Goal: Task Accomplishment & Management: Complete application form

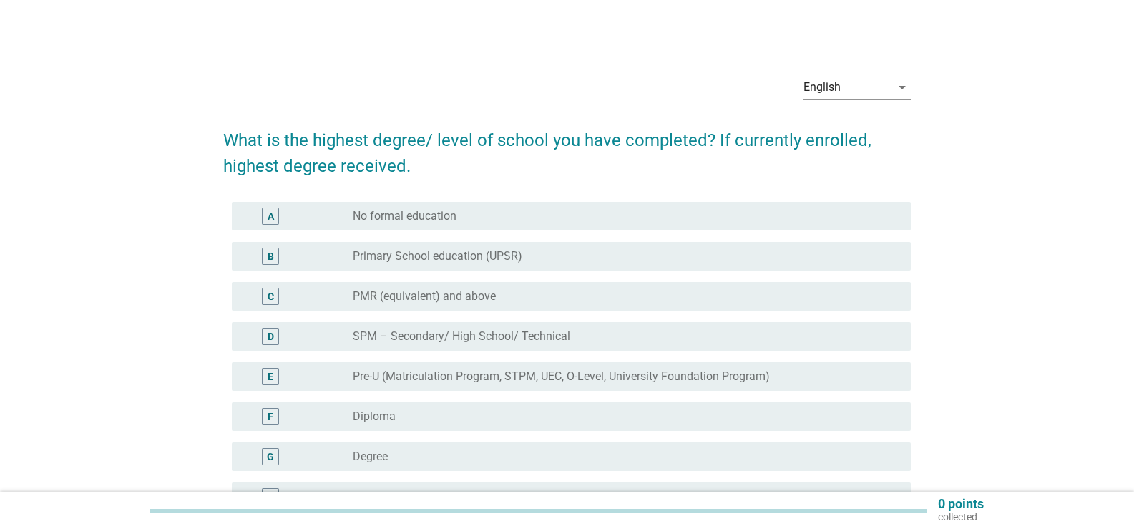
click at [143, 375] on div "English arrow_drop_down What is the highest degree/ level of school you have co…" at bounding box center [566, 330] width 1065 height 555
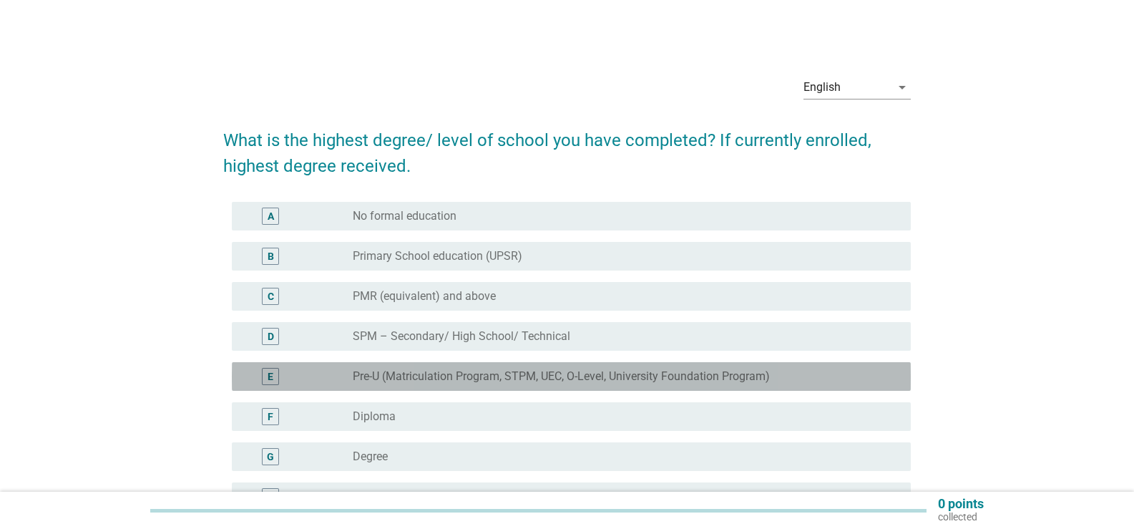
click at [268, 385] on div "E radio_button_unchecked Pre-U (Matriculation Program, STPM, UEC, O-Level, Univ…" at bounding box center [571, 376] width 679 height 29
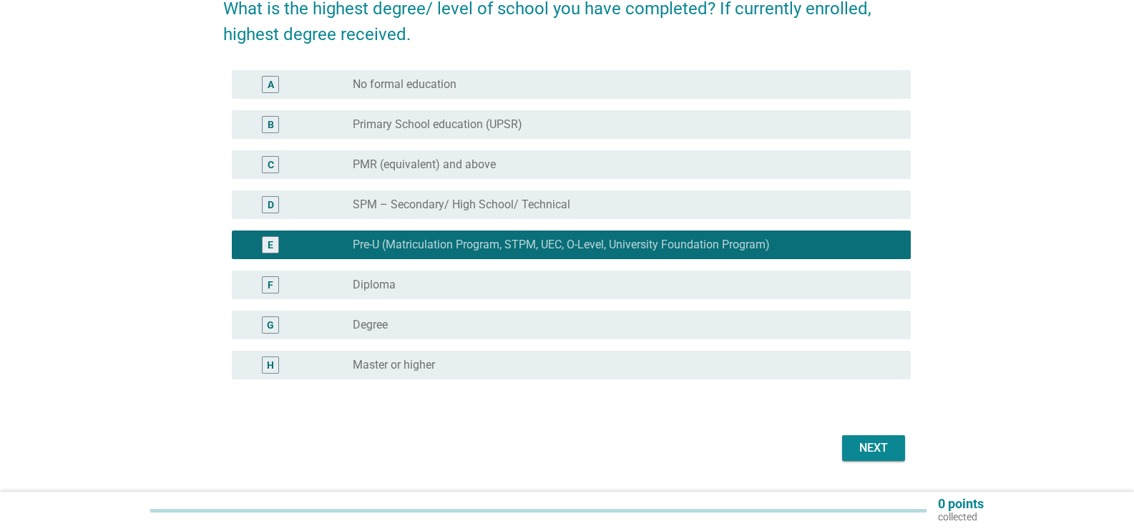
scroll to position [143, 0]
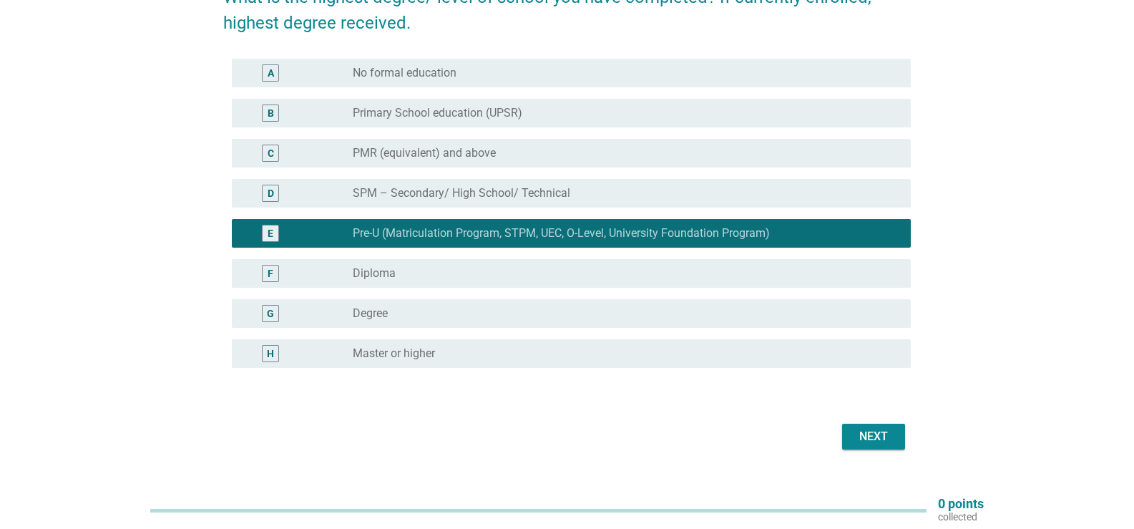
click at [901, 437] on button "Next" at bounding box center [873, 437] width 63 height 26
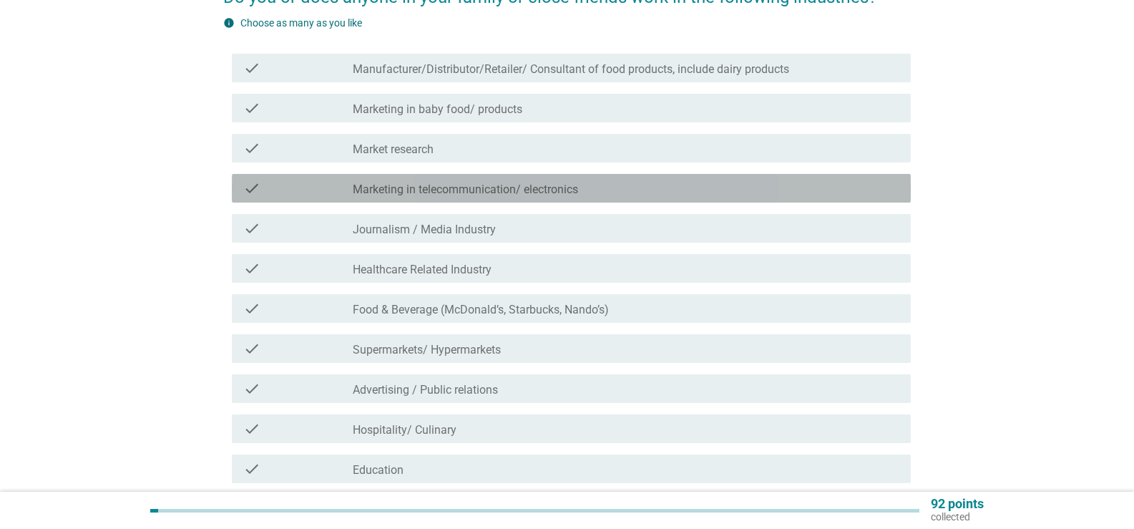
click at [589, 193] on div "check_box_outline_blank Marketing in telecommunication/ electronics" at bounding box center [626, 188] width 547 height 17
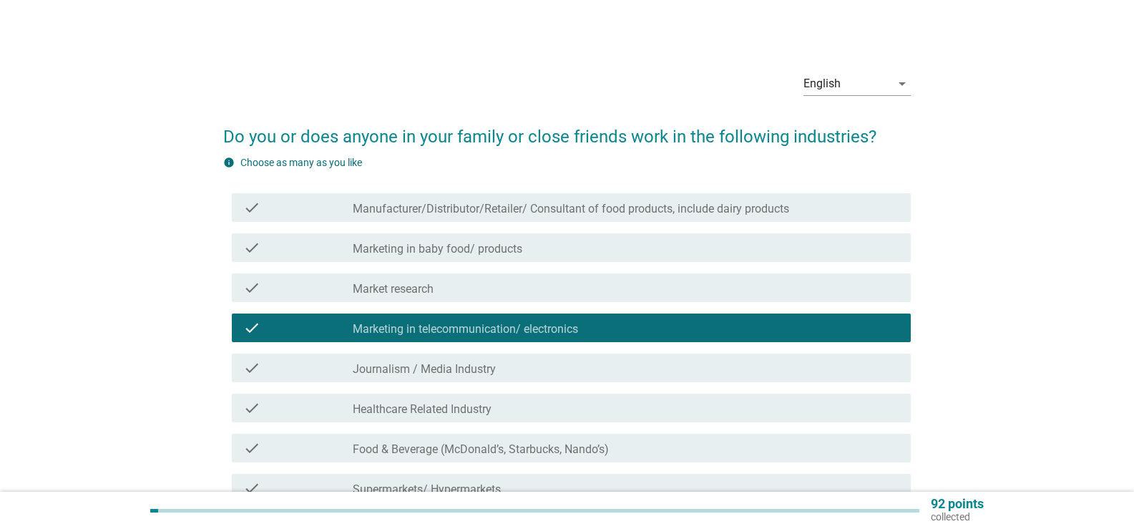
scroll to position [0, 0]
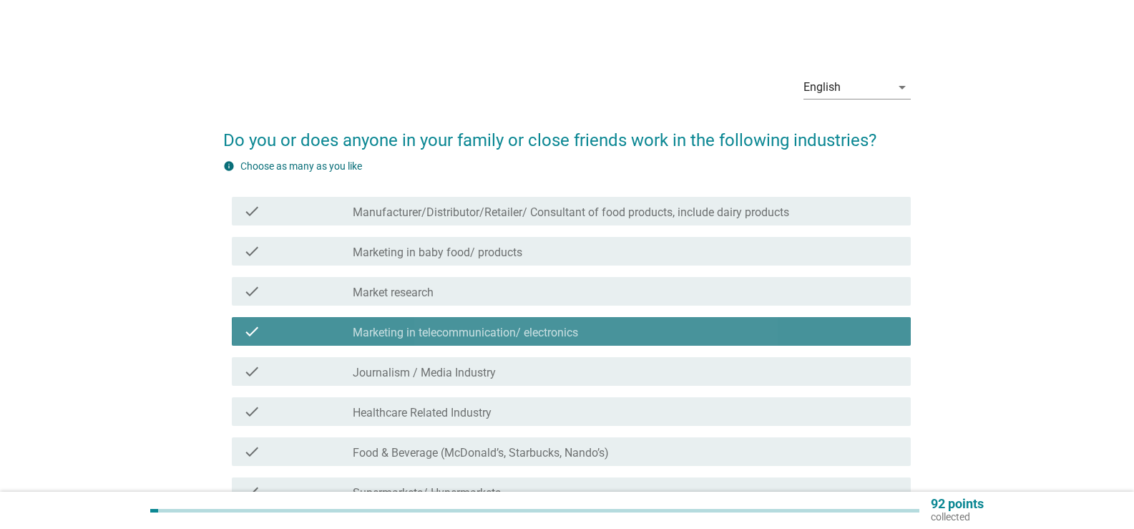
click at [600, 323] on div "check_box_outline_blank Marketing in telecommunication/ electronics" at bounding box center [626, 331] width 547 height 17
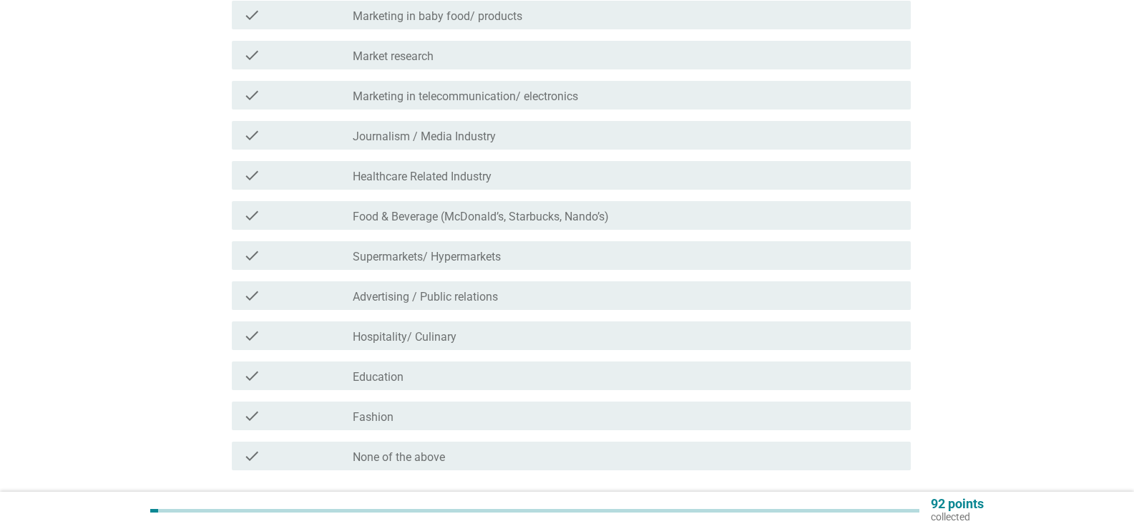
scroll to position [215, 0]
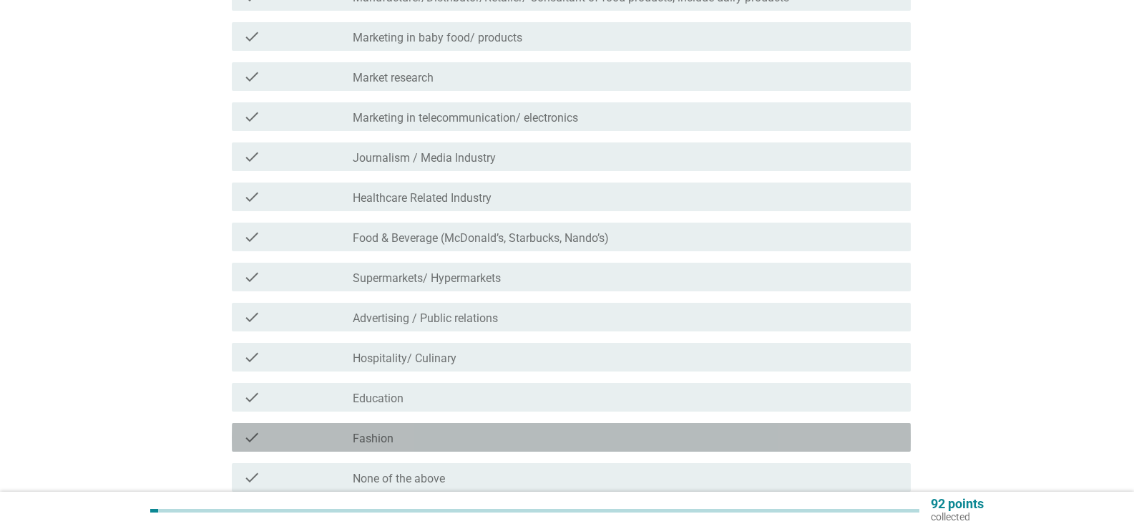
click at [584, 432] on div "check_box_outline_blank Fashion" at bounding box center [626, 437] width 547 height 17
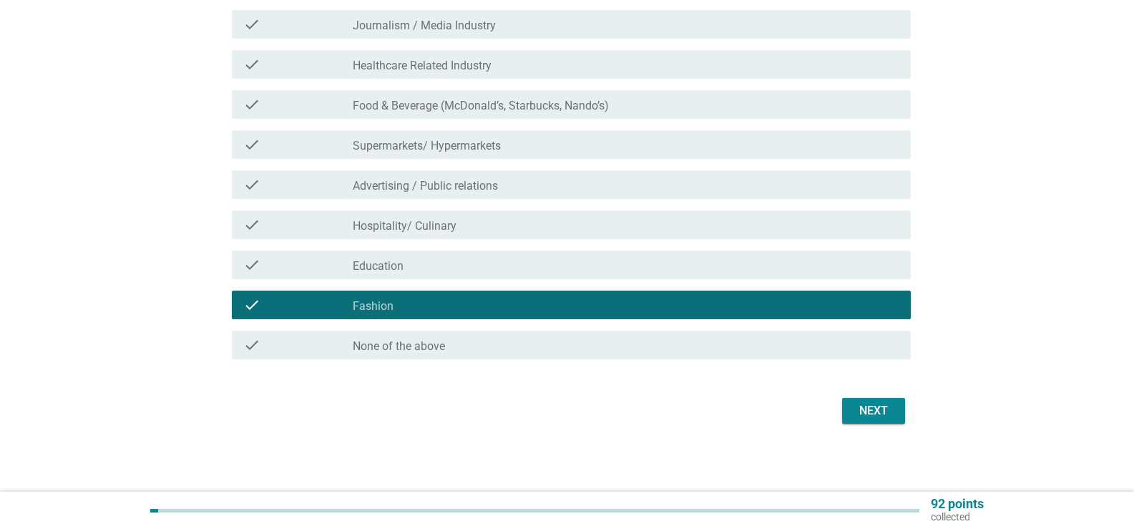
scroll to position [348, 0]
click at [882, 404] on div "Next" at bounding box center [874, 409] width 40 height 17
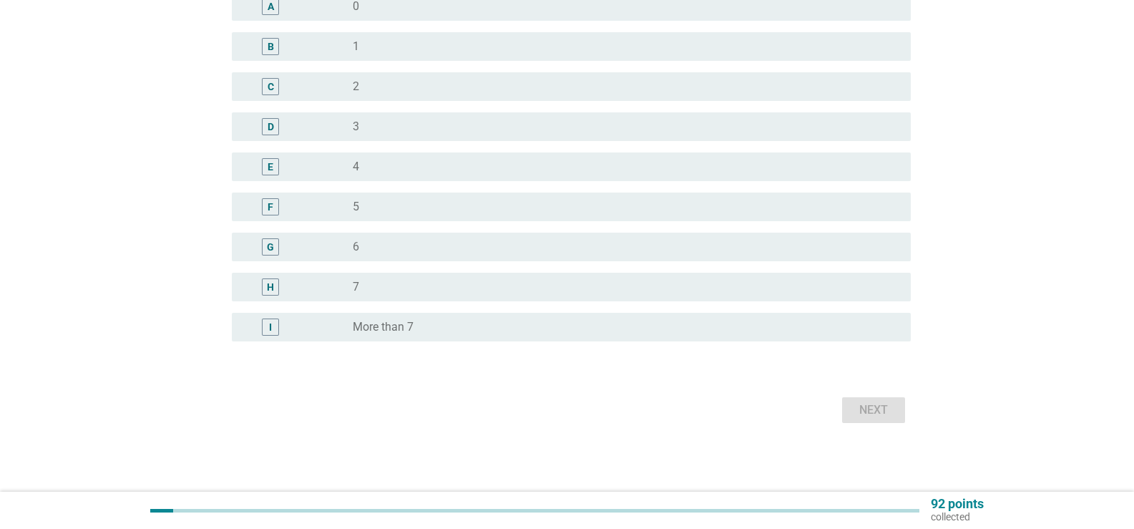
scroll to position [0, 0]
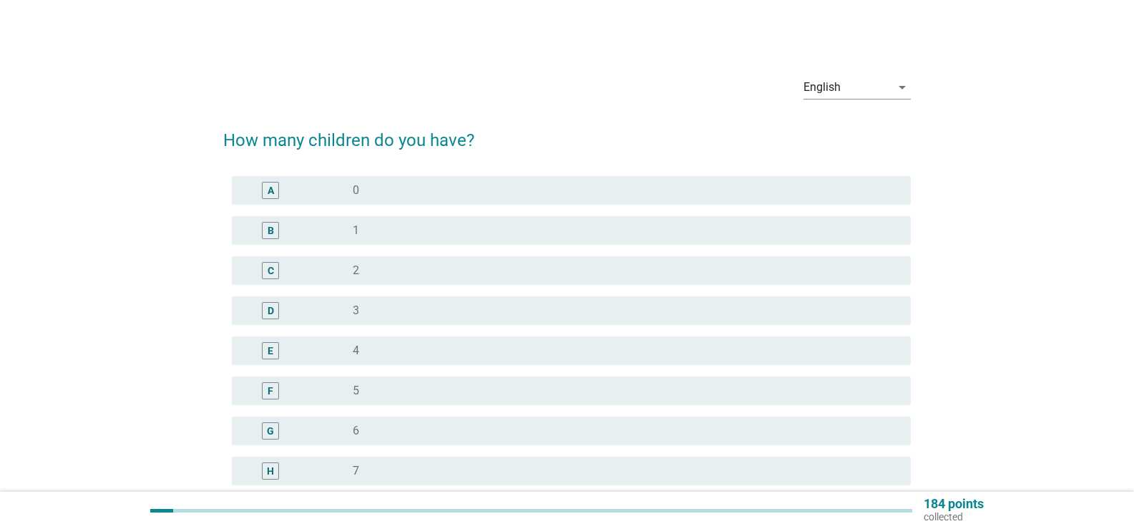
click at [364, 228] on div "radio_button_unchecked 1" at bounding box center [620, 230] width 535 height 14
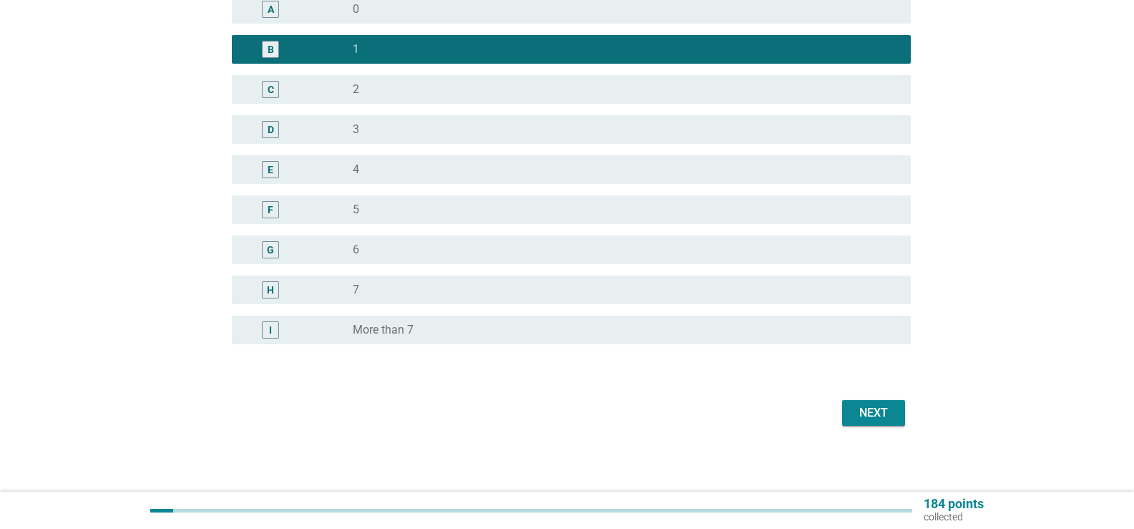
scroll to position [184, 0]
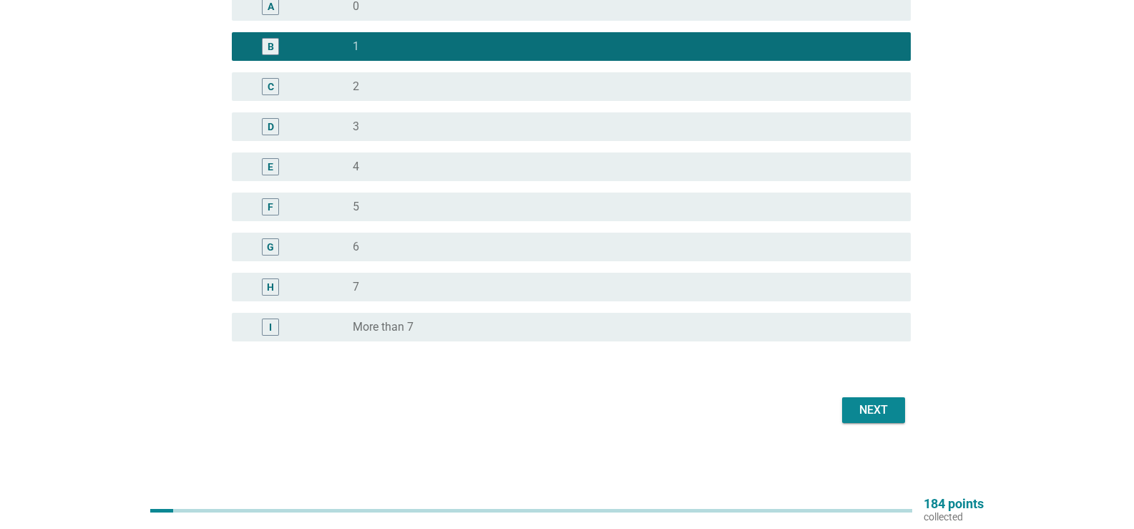
click at [879, 411] on div "Next" at bounding box center [874, 409] width 40 height 17
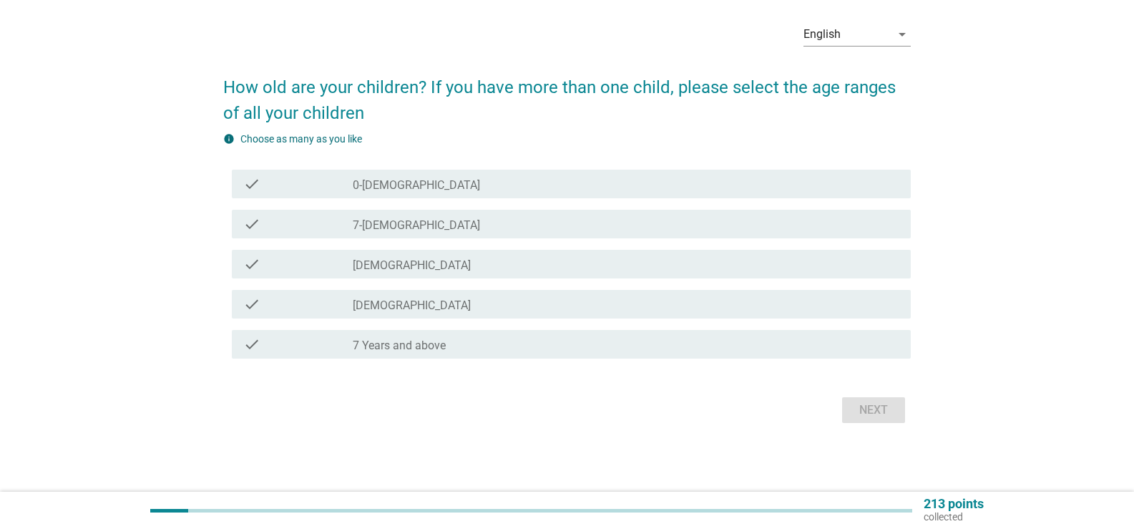
scroll to position [0, 0]
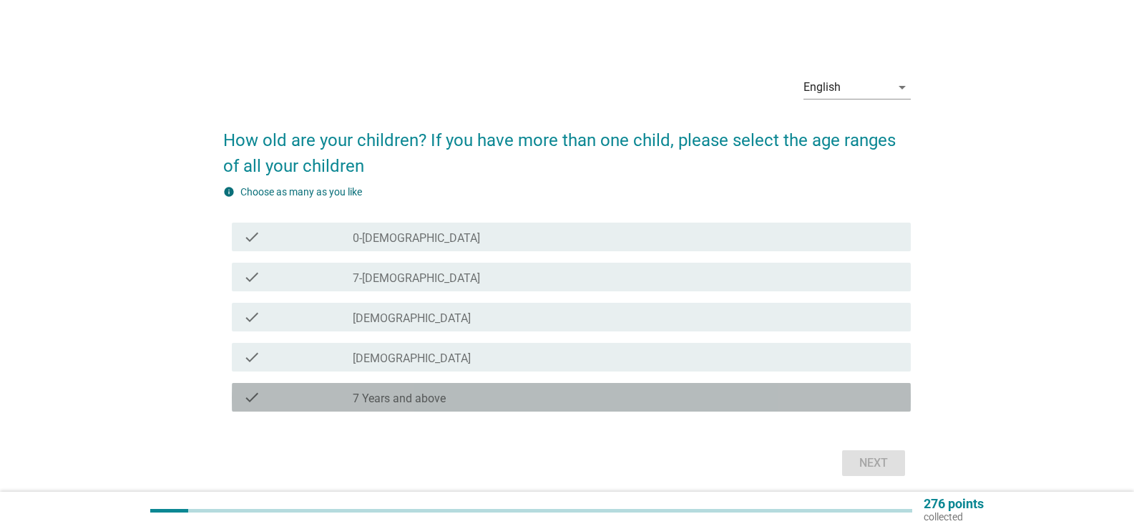
click at [630, 399] on div "check_box_outline_blank 7 Years and above" at bounding box center [626, 396] width 547 height 17
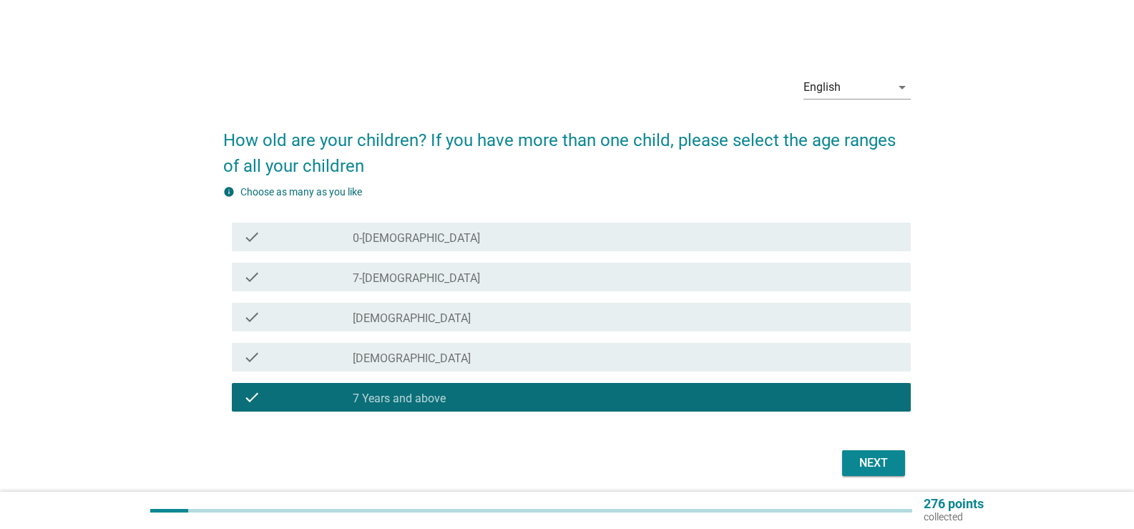
click at [859, 470] on div "Next" at bounding box center [874, 462] width 40 height 17
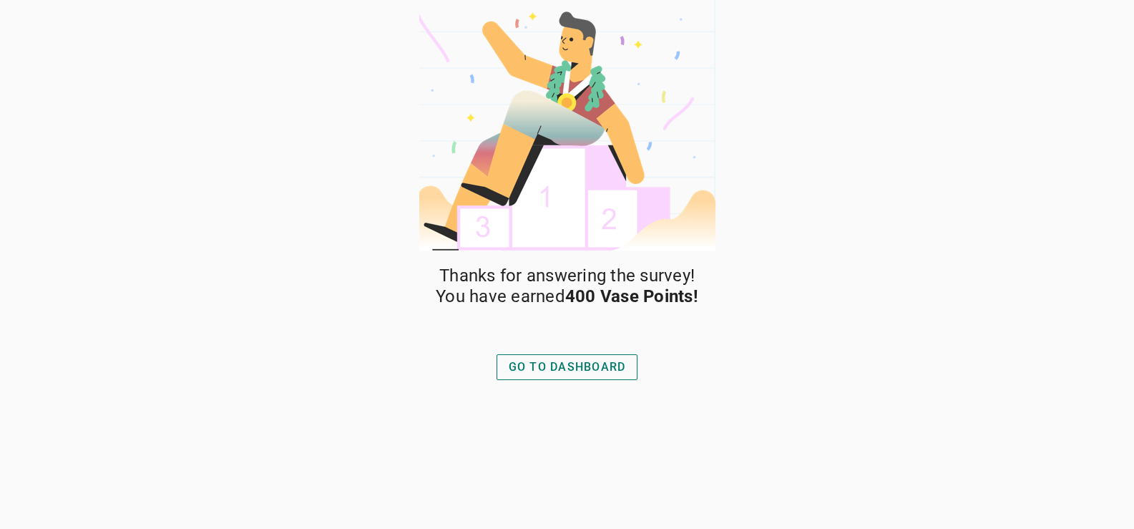
click at [571, 373] on div "GO TO DASHBOARD" at bounding box center [567, 366] width 117 height 17
